Goal: Use online tool/utility: Utilize a website feature to perform a specific function

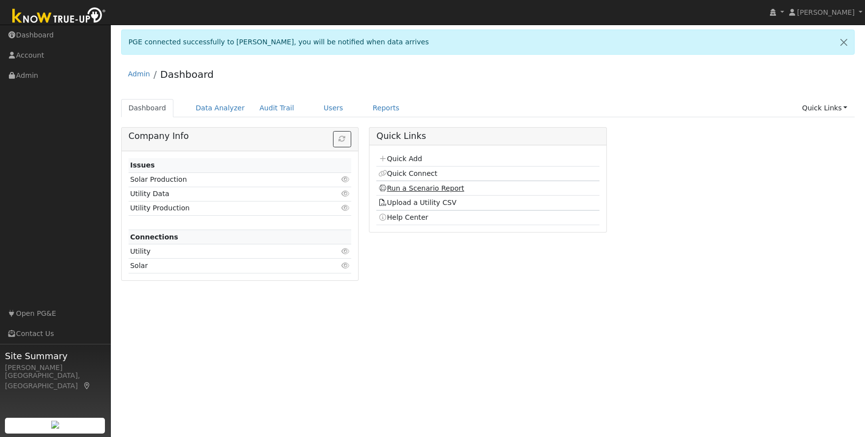
click at [426, 192] on link "Run a Scenario Report" at bounding box center [421, 188] width 86 height 8
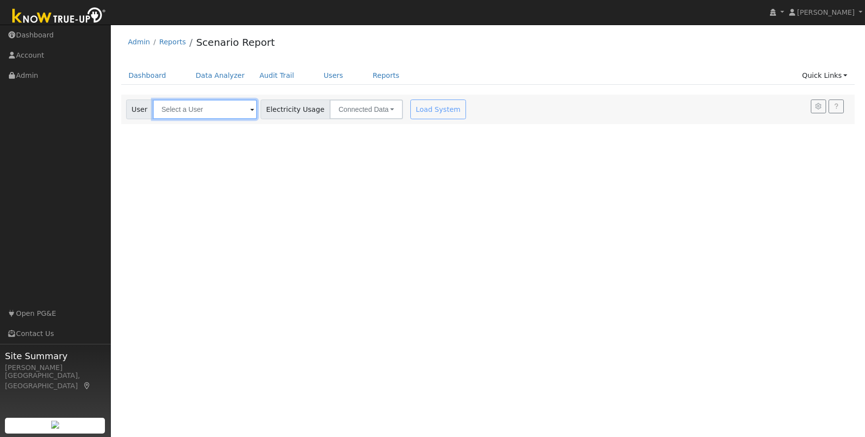
click at [177, 113] on input "text" at bounding box center [205, 110] width 104 height 20
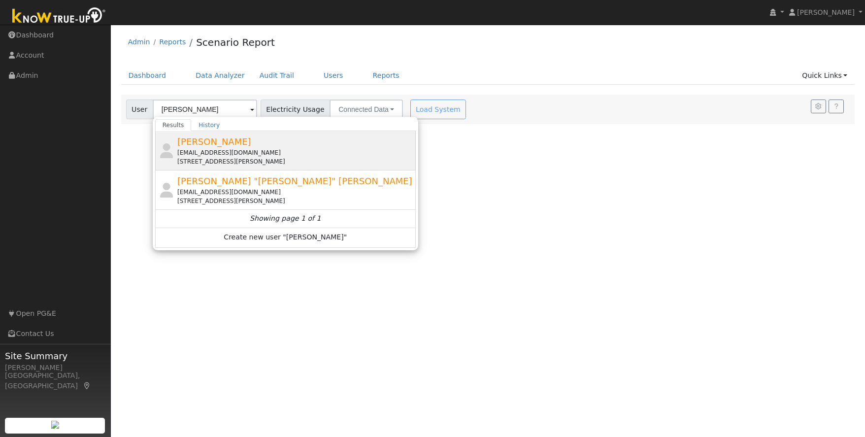
click at [242, 150] on div "abaggetta3502@att.net" at bounding box center [295, 152] width 237 height 9
type input "Anthony Baggetta"
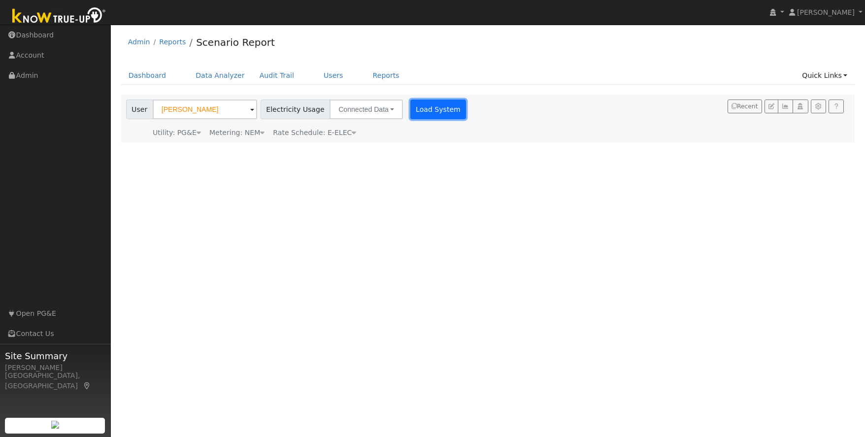
click at [423, 107] on button "Load System" at bounding box center [439, 110] width 56 height 20
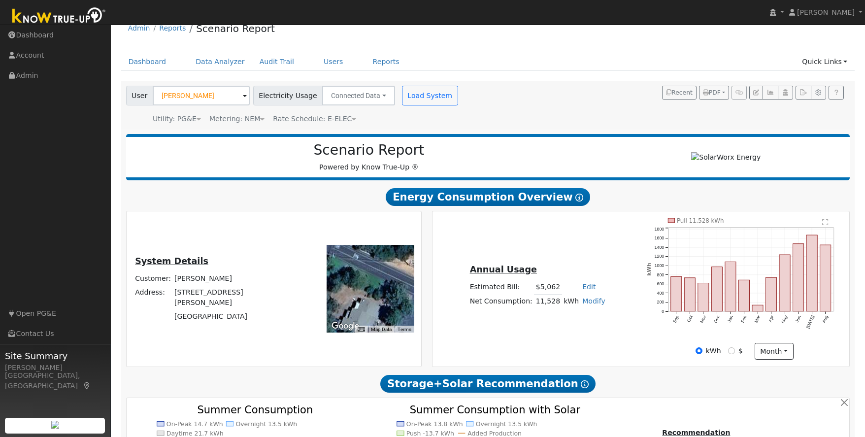
scroll to position [20, 0]
